Goal: Task Accomplishment & Management: Complete application form

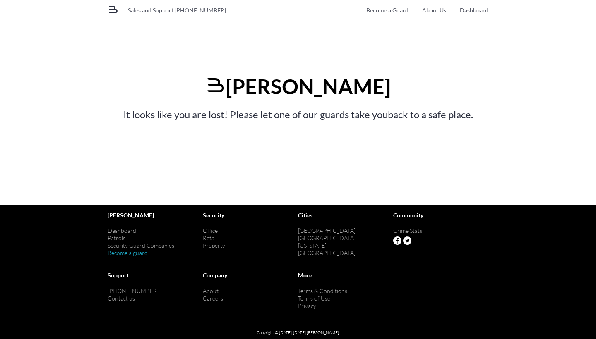
click at [133, 255] on link "Become a guard" at bounding box center [128, 253] width 40 height 7
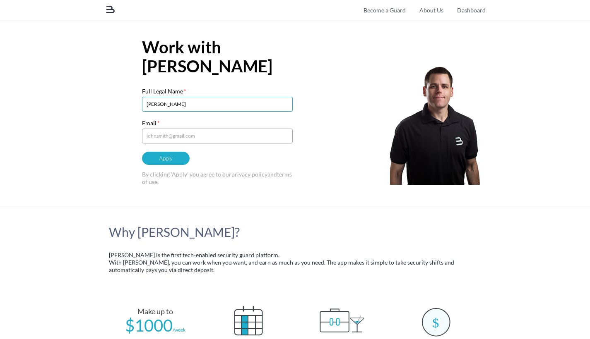
type input "[PERSON_NAME]"
type input "[EMAIL_ADDRESS][DOMAIN_NAME]"
click at [179, 163] on input "Apply" at bounding box center [166, 158] width 48 height 13
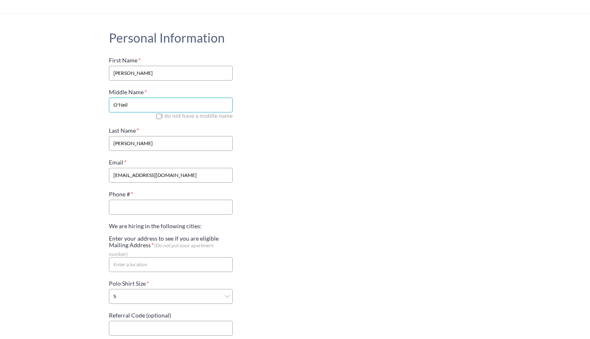
scroll to position [119, 0]
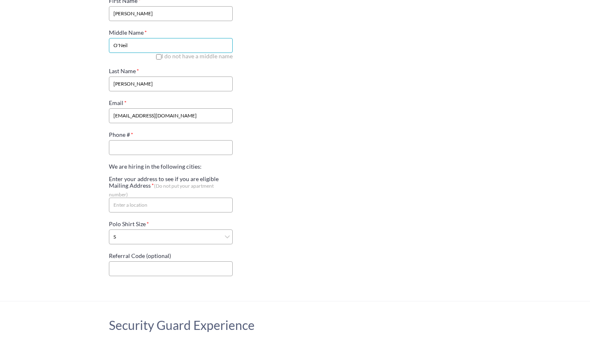
type input "O'Neil"
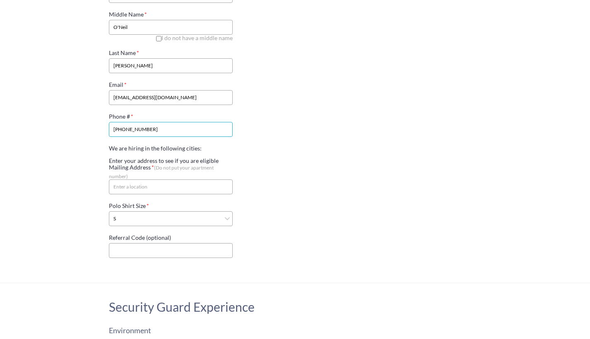
scroll to position [142, 0]
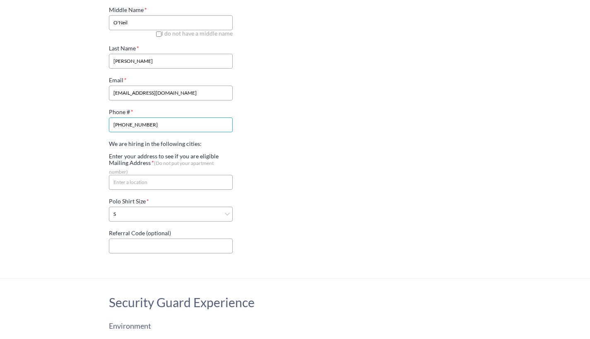
type input "(857) 939-4834"
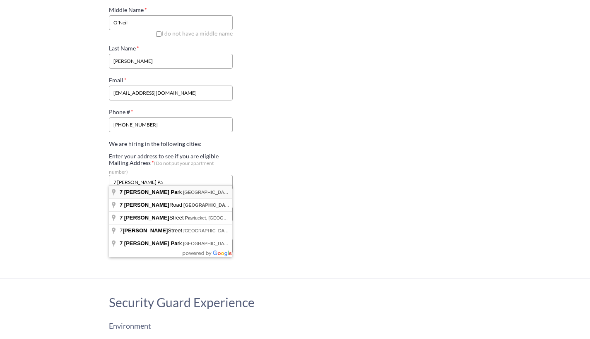
type input "7 Sumner Park, Boston, MA, USA"
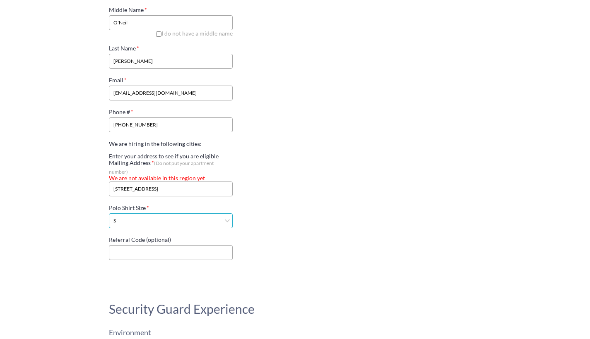
select select "5XL"
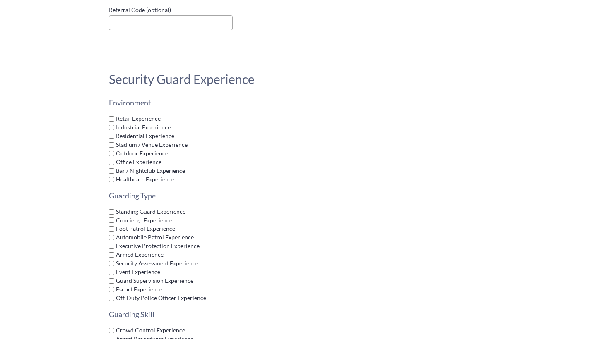
scroll to position [406, 0]
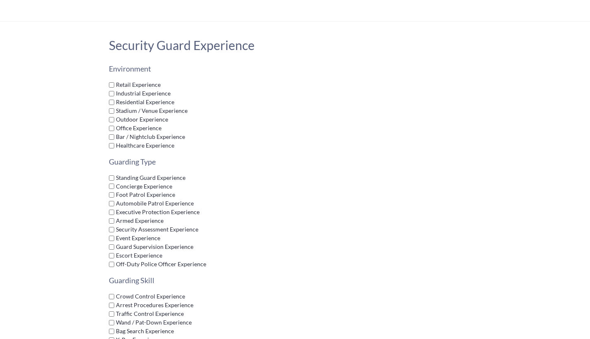
click at [111, 99] on label "Residential Experience" at bounding box center [171, 102] width 124 height 7
click at [111, 100] on input "Residential Experience" at bounding box center [111, 102] width 5 height 5
checkbox input "true"
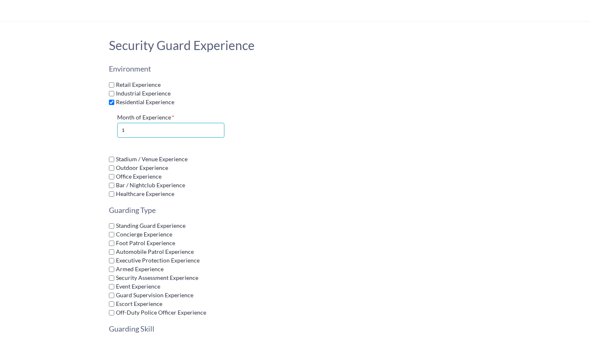
type input "2"
click at [217, 125] on input "2" at bounding box center [171, 130] width 108 height 15
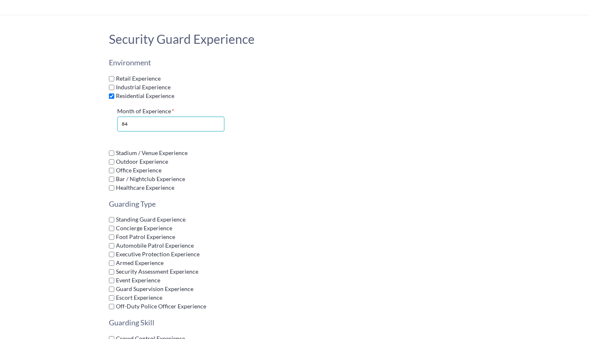
scroll to position [423, 0]
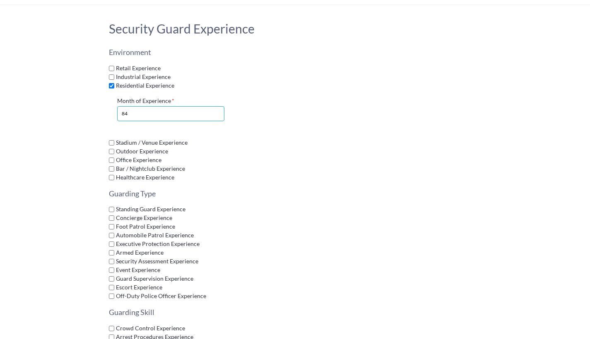
type input "84"
click at [113, 158] on input "Office Experience" at bounding box center [111, 160] width 5 height 5
checkbox input "true"
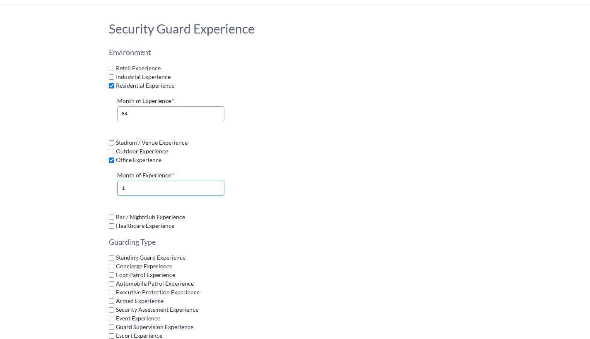
click at [141, 182] on input "1" at bounding box center [171, 188] width 108 height 15
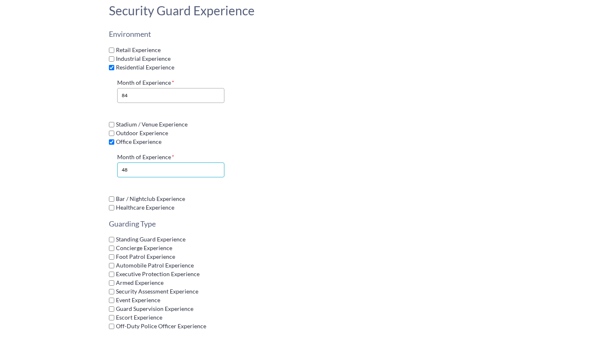
scroll to position [454, 0]
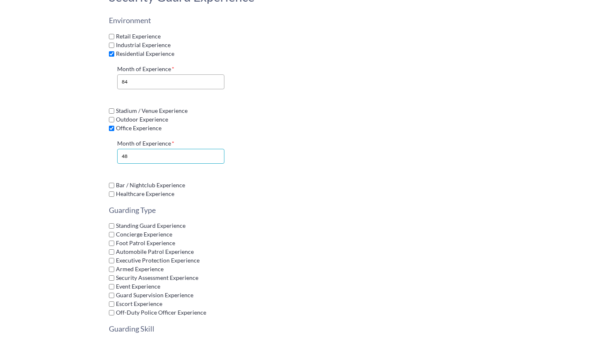
type input "48"
click at [111, 183] on input "Bar / Nightclub Experience" at bounding box center [111, 185] width 5 height 5
checkbox input "true"
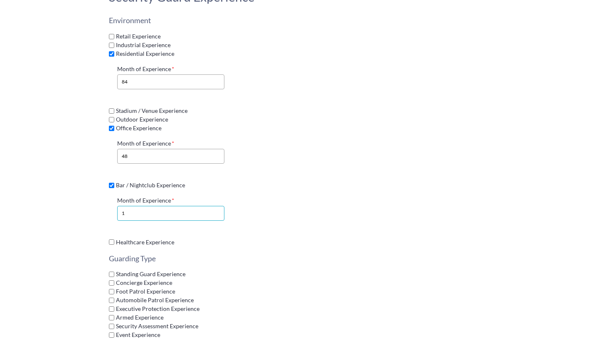
click at [137, 211] on input "1" at bounding box center [171, 213] width 108 height 15
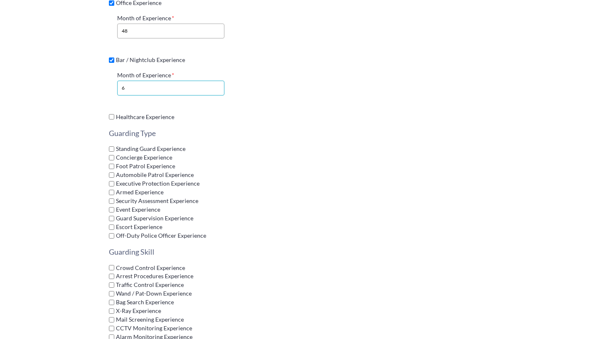
scroll to position [581, 0]
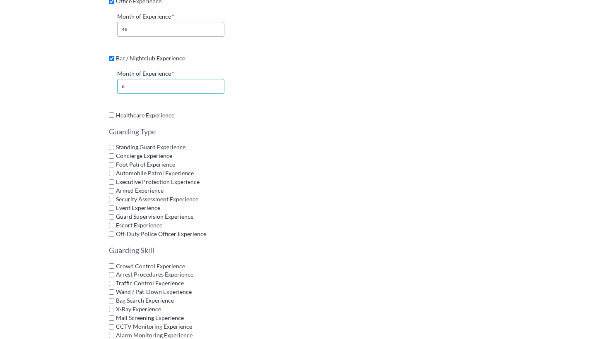
type input "6"
click at [113, 154] on input "Concierge Experience" at bounding box center [111, 156] width 5 height 5
checkbox input "true"
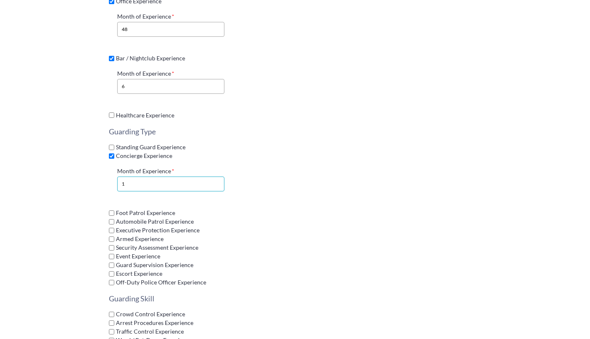
click at [128, 179] on input "1" at bounding box center [171, 184] width 108 height 15
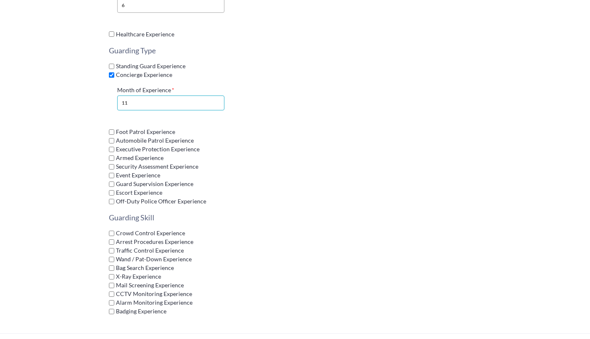
scroll to position [664, 0]
type input "11"
click at [111, 180] on input "Guard Supervision Experience" at bounding box center [111, 182] width 5 height 5
checkbox input "true"
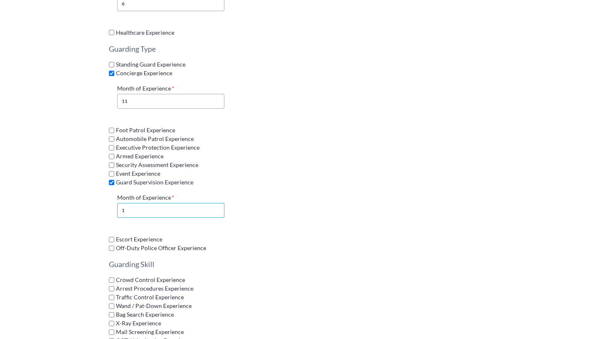
click at [131, 204] on input "1" at bounding box center [171, 210] width 108 height 15
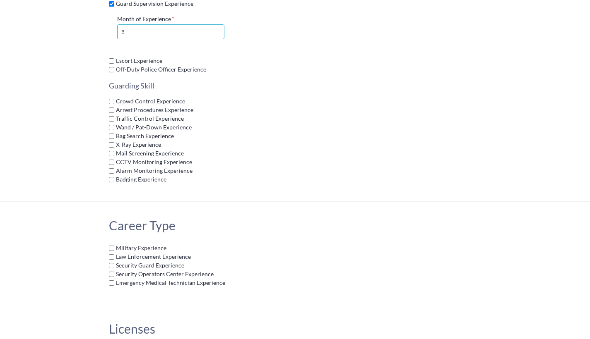
scroll to position [886, 0]
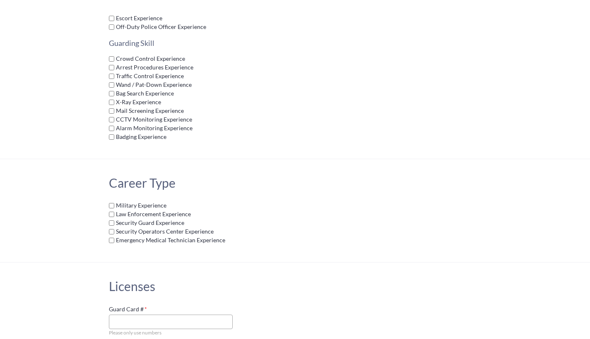
type input "5"
click at [111, 221] on input "Security Guard Experience" at bounding box center [111, 223] width 5 height 5
checkbox input "true"
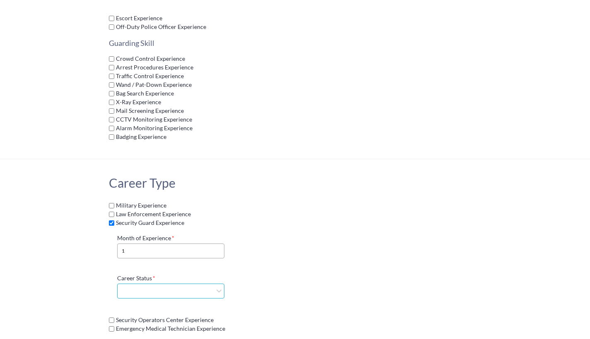
select select "current"
click at [147, 244] on input "1" at bounding box center [171, 251] width 108 height 15
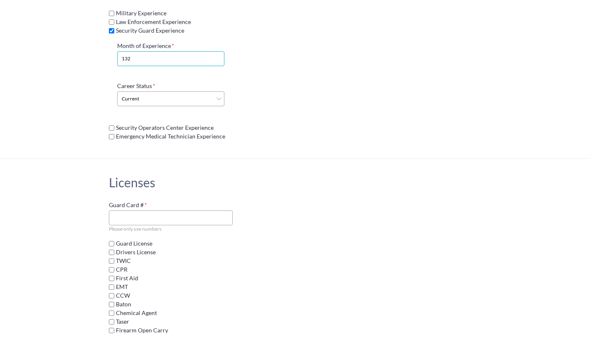
scroll to position [1126, 0]
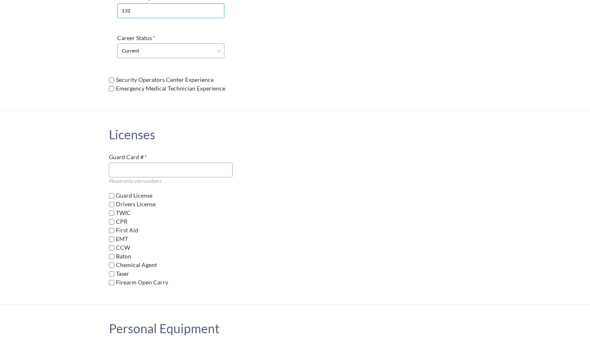
type input "132"
click at [110, 202] on input "Drivers License" at bounding box center [111, 204] width 5 height 5
checkbox input "true"
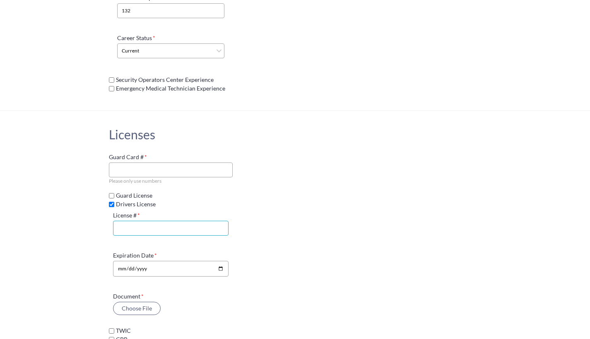
click at [124, 221] on input "License #" at bounding box center [171, 228] width 116 height 15
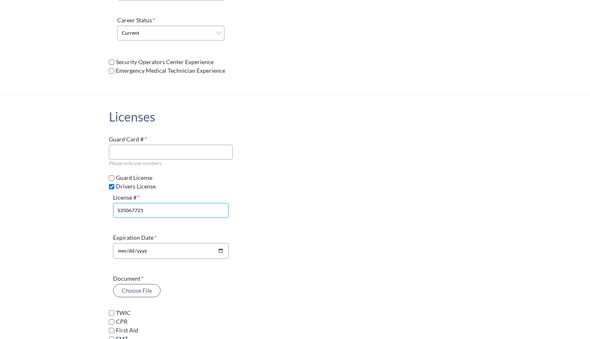
scroll to position [1184, 0]
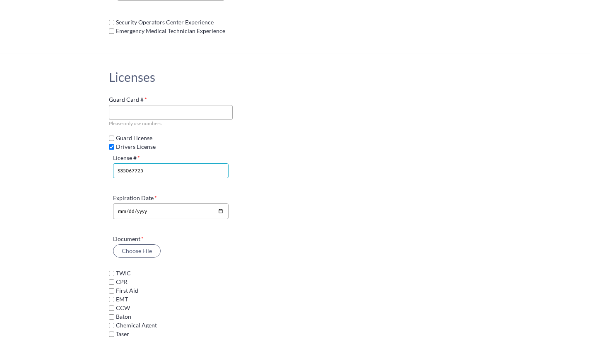
type input "S35067725"
click at [123, 204] on input "Expiration Date" at bounding box center [171, 212] width 116 height 16
click at [145, 204] on input "Expiration Date" at bounding box center [171, 212] width 116 height 16
type input "2030-08-16"
click at [195, 222] on license-form "License # S35067725 Expiration Date 2030-08-16 Document Choose File" at bounding box center [171, 206] width 124 height 111
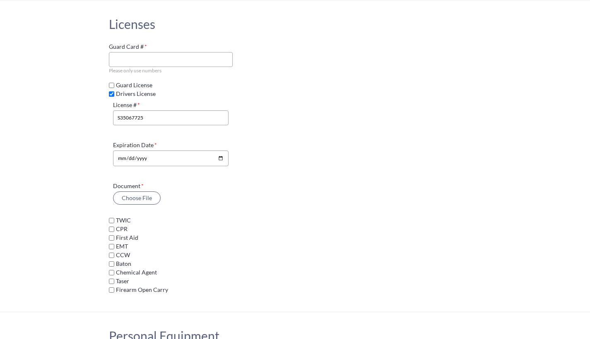
scroll to position [1250, 0]
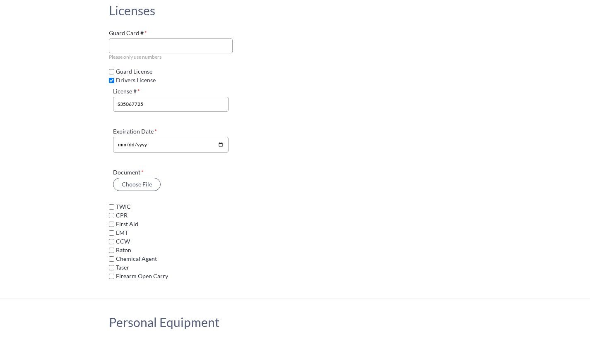
click at [111, 274] on input "Firearm Open Carry" at bounding box center [111, 276] width 5 height 5
checkbox input "true"
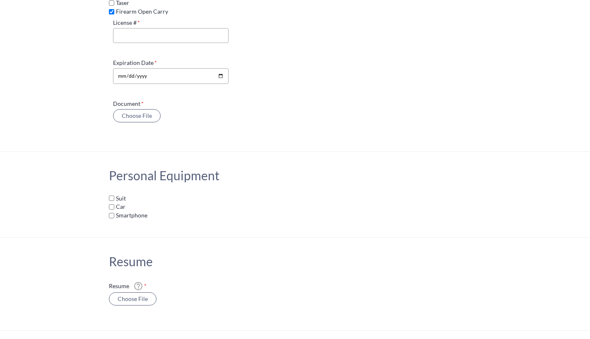
scroll to position [1584, 0]
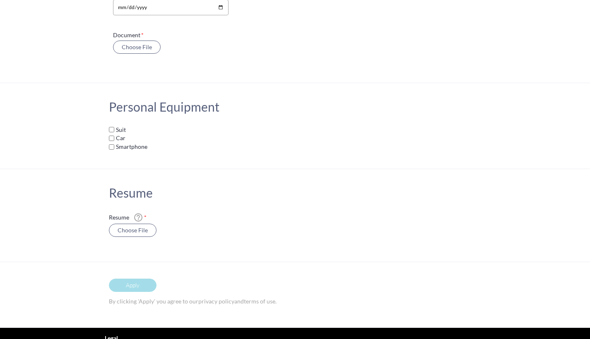
click at [110, 144] on input "Smartphone" at bounding box center [111, 146] width 5 height 5
checkbox input "true"
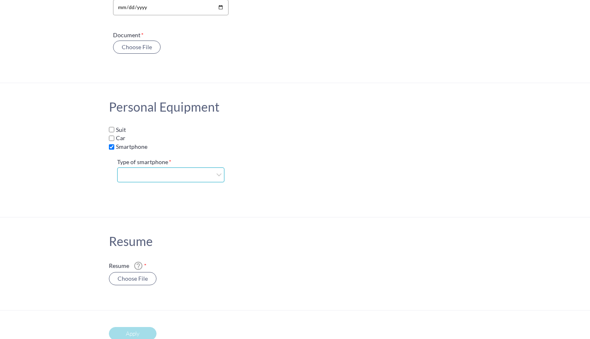
select select "ios"
click at [114, 135] on label "Car" at bounding box center [171, 138] width 124 height 7
click at [114, 136] on input "Car" at bounding box center [111, 138] width 5 height 5
checkbox input "true"
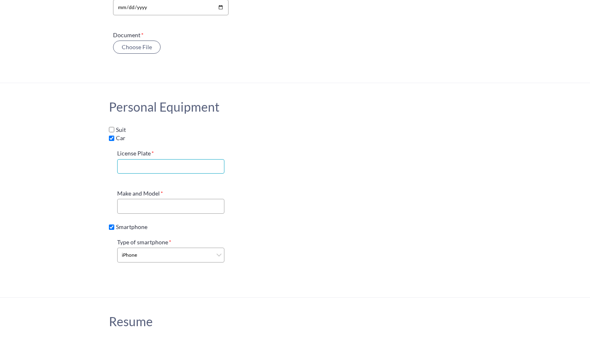
click at [133, 159] on input "License Plate" at bounding box center [171, 166] width 108 height 15
type input "7ZE527"
click at [150, 199] on input "Make and Model" at bounding box center [171, 206] width 108 height 15
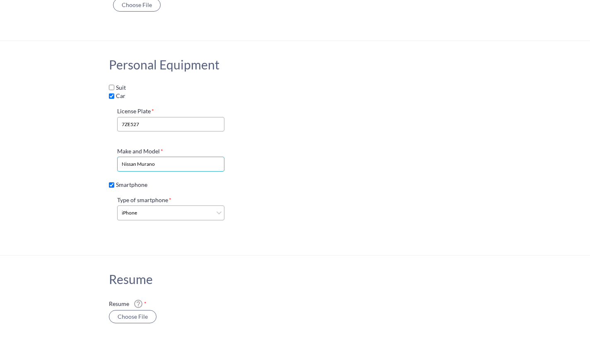
scroll to position [1663, 0]
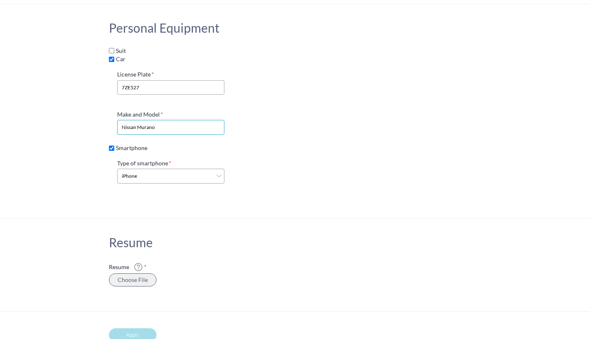
type input "Nissan Murano"
click at [142, 274] on button "Choose File" at bounding box center [133, 280] width 48 height 13
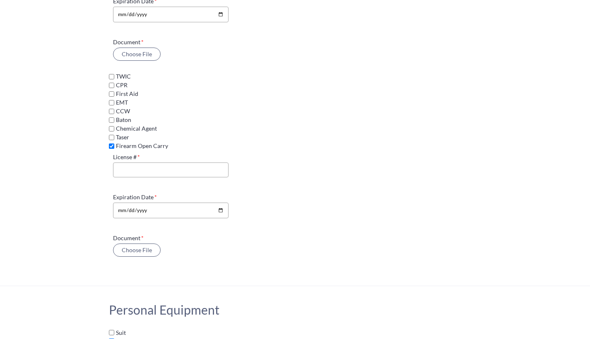
scroll to position [1373, 0]
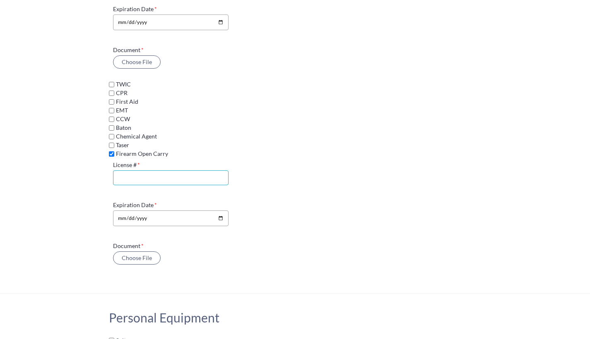
click at [123, 171] on input "License #" at bounding box center [171, 178] width 116 height 15
type input "13464697A"
click at [156, 211] on input "Expiration Date" at bounding box center [171, 219] width 116 height 16
type input "2030-08-16"
click at [198, 243] on label "Document Choose File" at bounding box center [171, 254] width 116 height 22
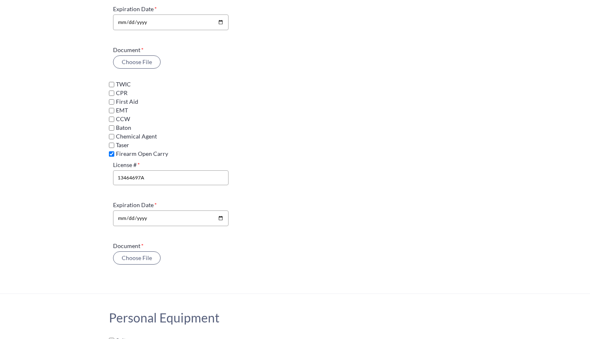
click at [161, 252] on button "Choose File" at bounding box center [137, 258] width 48 height 13
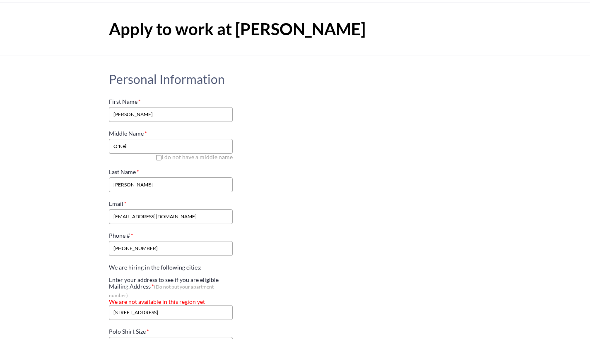
scroll to position [0, 0]
